Goal: Task Accomplishment & Management: Use online tool/utility

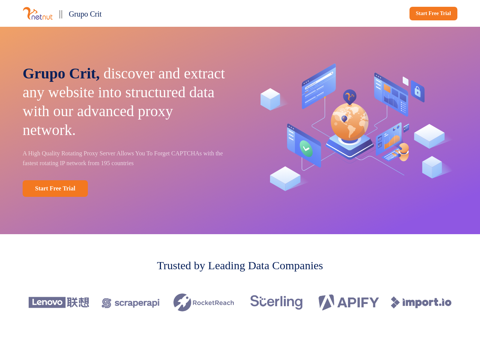
click at [240, 13] on div "|| Grupo Crit Start Free Trial" at bounding box center [240, 13] width 480 height 27
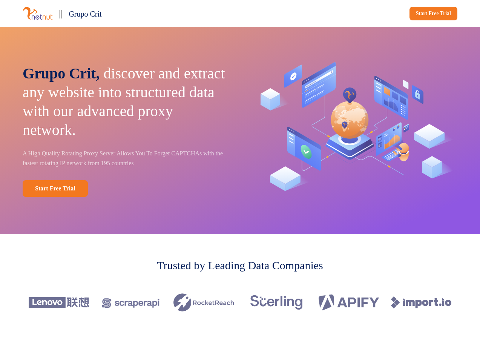
click at [130, 13] on div "|| Grupo Crit" at bounding box center [130, 13] width 215 height 15
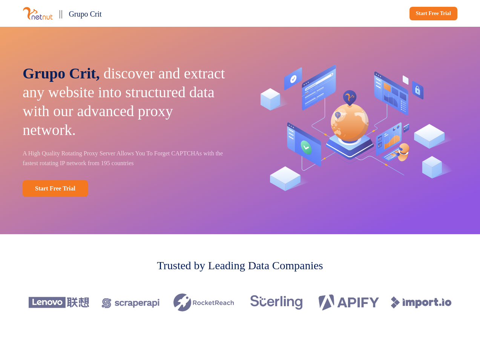
click at [351, 14] on div "Start Free Trial" at bounding box center [350, 14] width 215 height 14
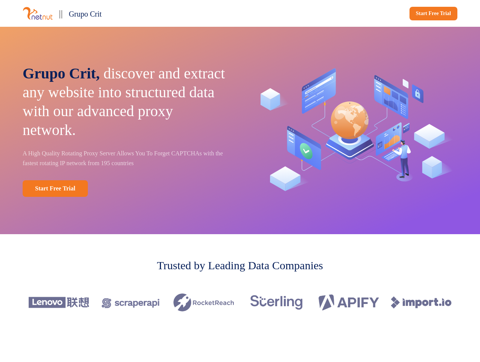
click at [240, 131] on div "Grupo Crit, discover and extract any website into structured data with our adva…" at bounding box center [240, 131] width 480 height 208
click at [126, 131] on p "Grupo Crit, discover and extract any website into structured data with our adva…" at bounding box center [126, 101] width 207 height 75
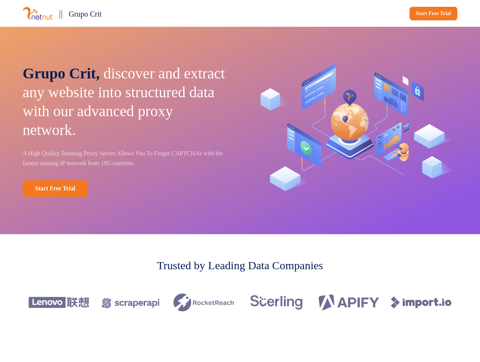
click at [126, 189] on div "Start Free Trial" at bounding box center [126, 188] width 207 height 17
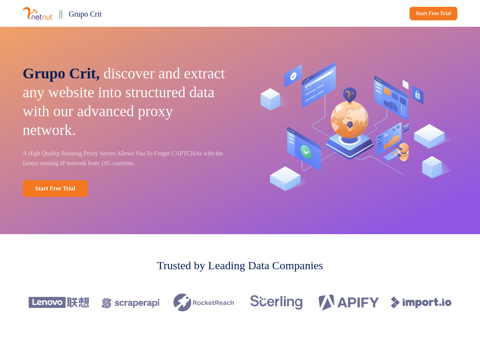
click at [354, 131] on img at bounding box center [354, 130] width 207 height 147
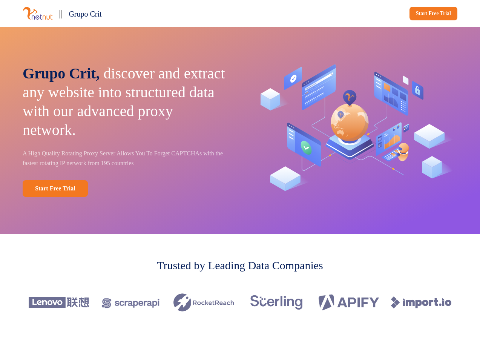
click at [240, 303] on div at bounding box center [240, 303] width 435 height 42
